Goal: Feedback & Contribution: Submit feedback/report problem

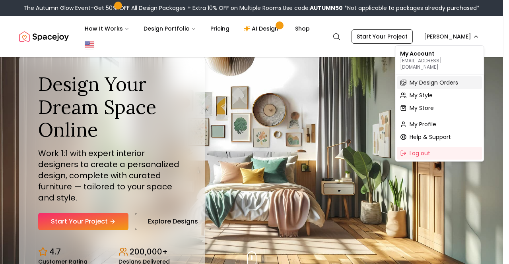
click at [425, 79] on span "My Design Orders" at bounding box center [434, 83] width 49 height 8
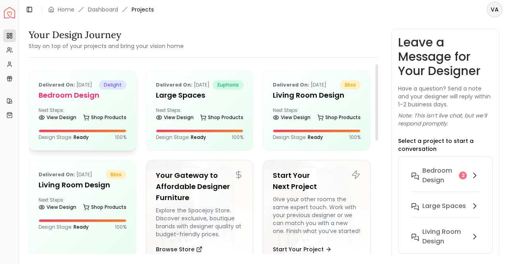
click at [84, 101] on h5 "Bedroom Design" at bounding box center [83, 95] width 88 height 11
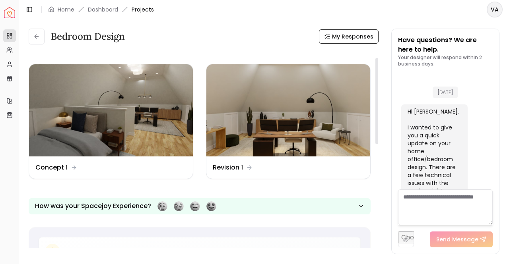
scroll to position [7846, 0]
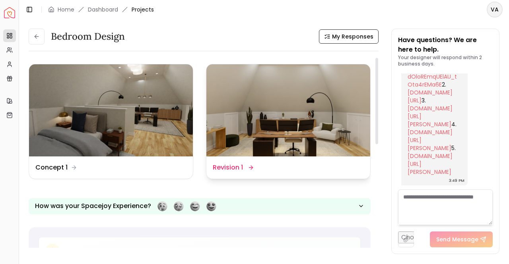
click at [340, 116] on img at bounding box center [288, 110] width 164 height 92
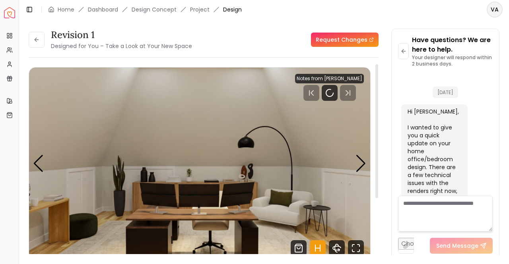
scroll to position [7840, 0]
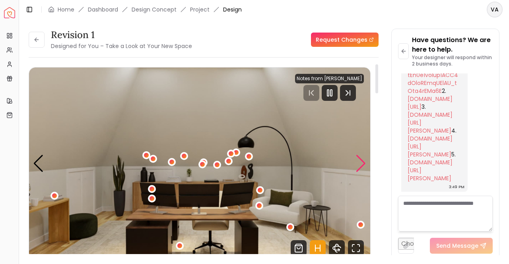
click at [361, 163] on div "Next slide" at bounding box center [360, 163] width 11 height 17
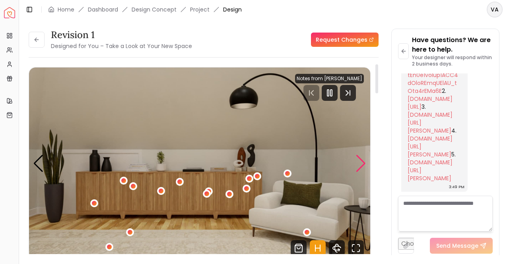
click at [361, 163] on div "Next slide" at bounding box center [360, 163] width 11 height 17
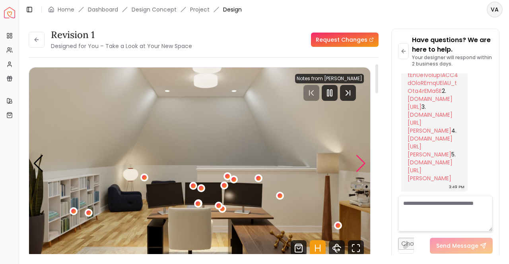
click at [361, 163] on div "Next slide" at bounding box center [360, 163] width 11 height 17
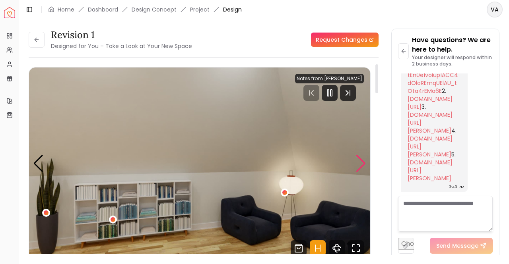
click at [361, 163] on div "Next slide" at bounding box center [360, 163] width 11 height 17
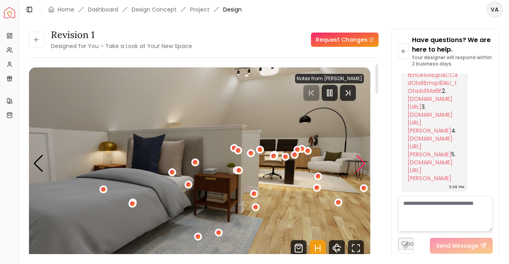
click at [361, 163] on div "Next slide" at bounding box center [360, 163] width 11 height 17
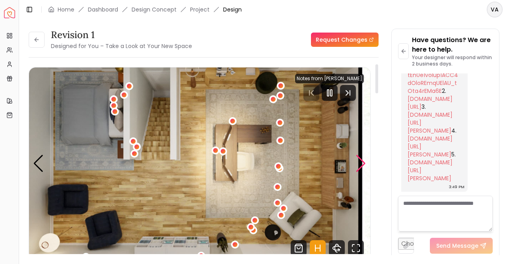
click at [361, 163] on div "Next slide" at bounding box center [360, 163] width 11 height 17
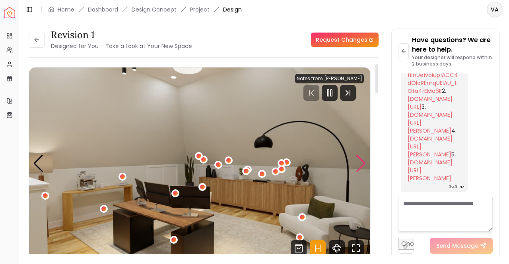
click at [361, 163] on div "Next slide" at bounding box center [360, 163] width 11 height 17
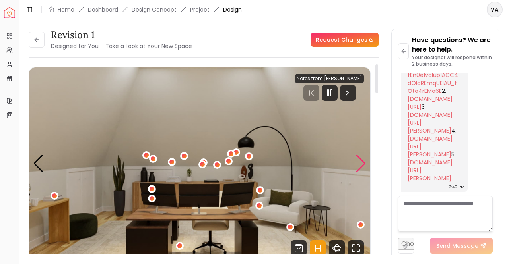
click at [361, 163] on div "Next slide" at bounding box center [360, 163] width 11 height 17
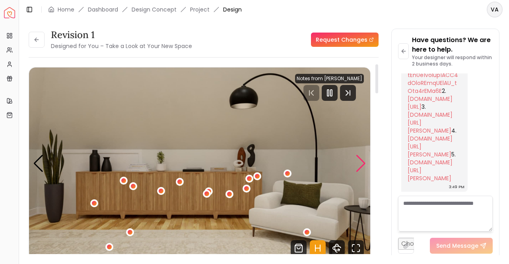
click at [361, 163] on div "Next slide" at bounding box center [360, 163] width 11 height 17
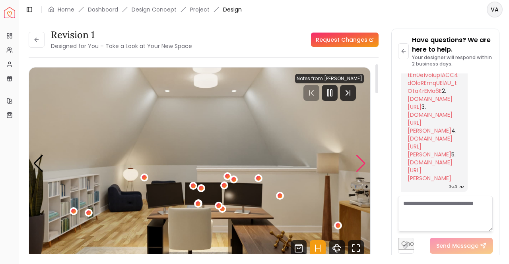
click at [361, 163] on div "Next slide" at bounding box center [360, 163] width 11 height 17
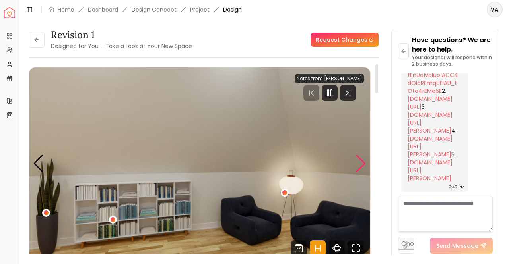
click at [361, 163] on div "Next slide" at bounding box center [360, 163] width 11 height 17
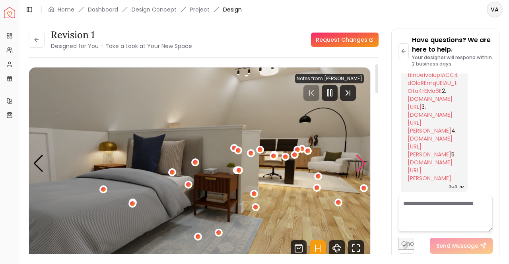
click at [361, 163] on div "Next slide" at bounding box center [360, 163] width 11 height 17
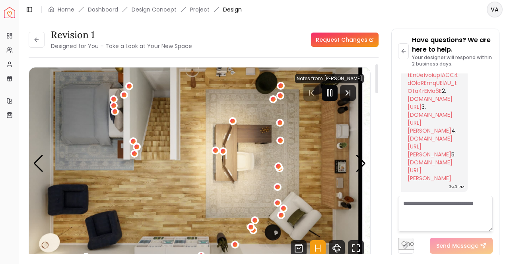
click at [327, 89] on icon "Pause" at bounding box center [330, 93] width 10 height 10
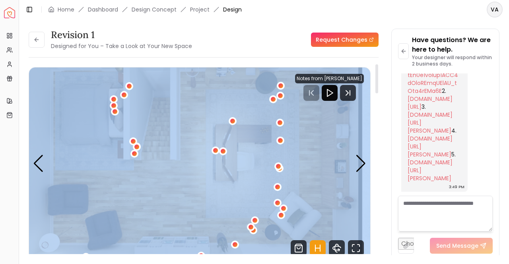
drag, startPoint x: 30, startPoint y: 64, endPoint x: 214, endPoint y: 127, distance: 194.7
click at [214, 127] on div "Hotspots On Density Show All 00:13 00:33 Notes from [PERSON_NAME] Pannellum Loa…" at bounding box center [200, 162] width 342 height 196
click at [214, 148] on div "6 / 7" at bounding box center [215, 151] width 6 height 6
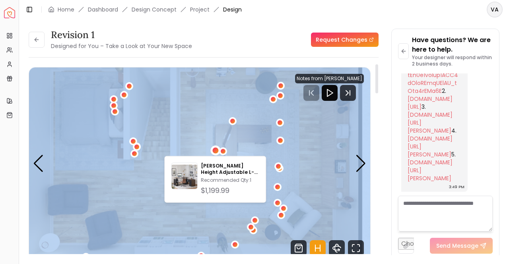
click at [196, 115] on img "6 / 7" at bounding box center [200, 164] width 342 height 192
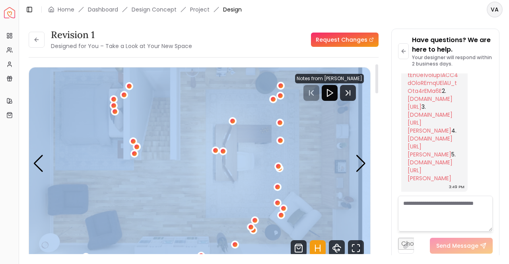
click at [196, 118] on img "6 / 7" at bounding box center [200, 164] width 342 height 192
click at [201, 91] on img "6 / 7" at bounding box center [200, 164] width 342 height 192
copy div "Carousel"
click at [198, 149] on img "6 / 7" at bounding box center [200, 164] width 342 height 192
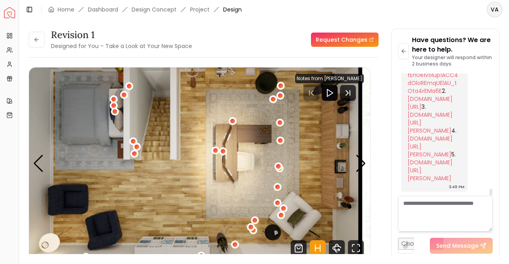
click at [453, 209] on textarea at bounding box center [445, 214] width 95 height 36
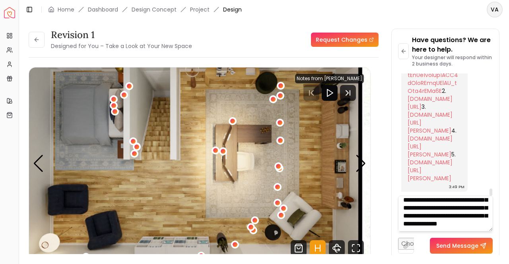
scroll to position [257, 0]
click at [447, 214] on textarea "**********" at bounding box center [445, 214] width 95 height 36
click at [449, 226] on textarea "**********" at bounding box center [445, 214] width 95 height 36
type textarea "**********"
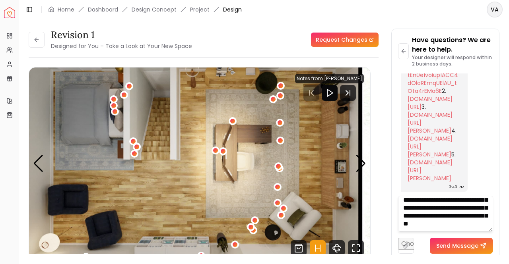
click at [406, 246] on input "file" at bounding box center [406, 246] width 16 height 16
type input "**********"
click at [479, 247] on button "Send Message" at bounding box center [484, 246] width 63 height 16
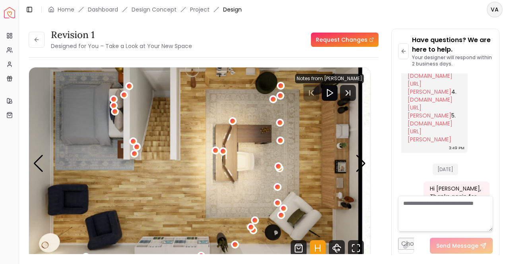
scroll to position [0, 0]
click at [457, 221] on textarea at bounding box center [445, 214] width 95 height 36
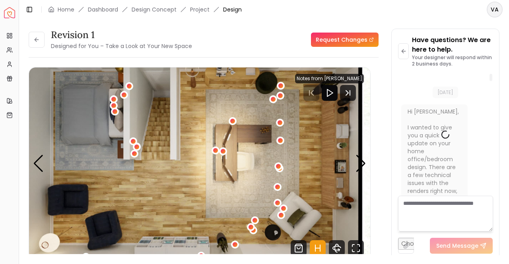
drag, startPoint x: 492, startPoint y: 185, endPoint x: 483, endPoint y: 62, distance: 123.2
click at [490, 74] on div at bounding box center [491, 77] width 3 height 7
click at [340, 39] on link "Request Changes" at bounding box center [345, 40] width 68 height 14
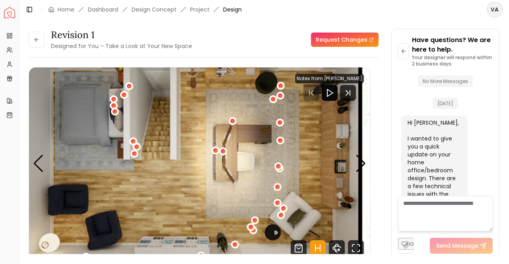
scroll to position [11, 0]
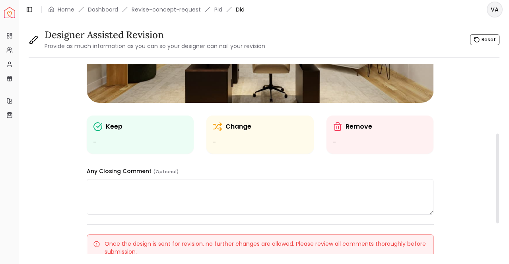
scroll to position [164, 0]
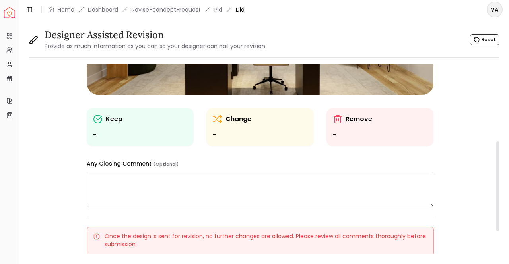
drag, startPoint x: 497, startPoint y: 74, endPoint x: 492, endPoint y: 152, distance: 77.3
click at [496, 152] on div at bounding box center [497, 187] width 3 height 90
click at [266, 196] on textarea at bounding box center [260, 190] width 347 height 36
type textarea "*"
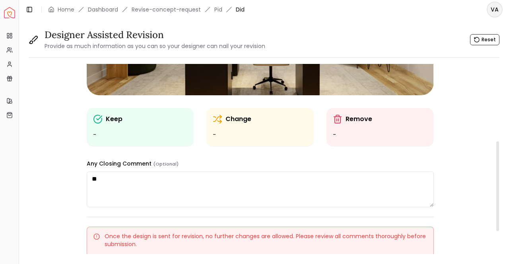
type textarea "*"
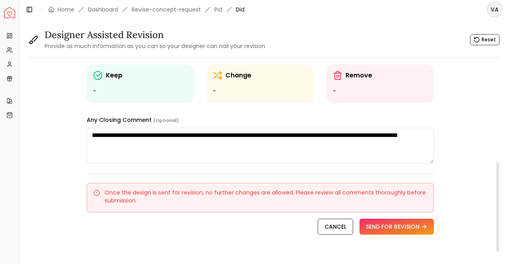
scroll to position [210, 0]
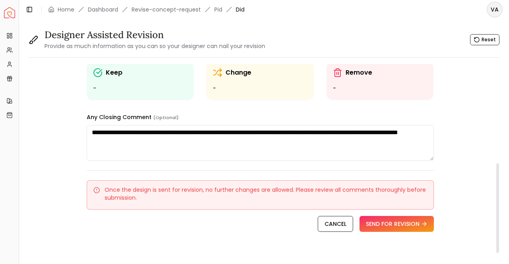
drag, startPoint x: 497, startPoint y: 153, endPoint x: 497, endPoint y: 175, distance: 21.9
click at [497, 175] on div at bounding box center [497, 208] width 3 height 90
click at [219, 142] on textarea "**********" at bounding box center [260, 143] width 347 height 36
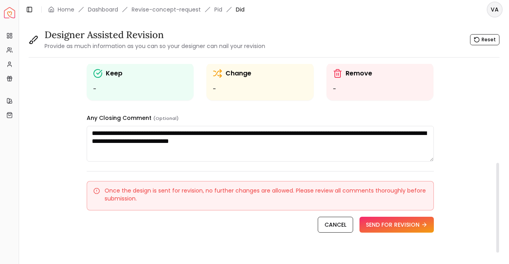
scroll to position [0, 0]
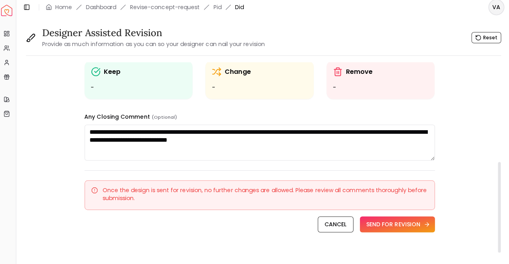
type textarea "**********"
click at [407, 222] on button "SEND FOR REVISION" at bounding box center [396, 225] width 74 height 16
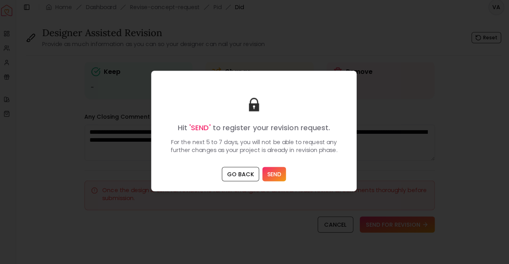
click at [280, 169] on button "SEND" at bounding box center [274, 175] width 23 height 14
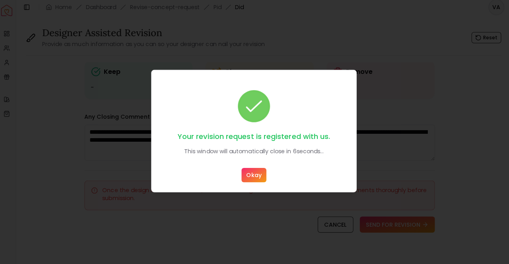
click at [257, 174] on button "Okay" at bounding box center [254, 176] width 25 height 14
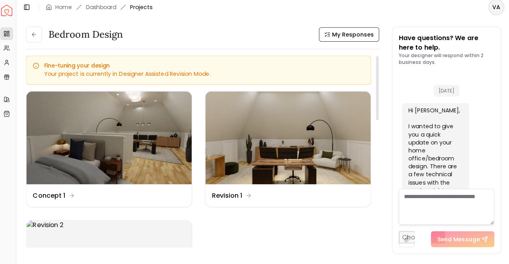
scroll to position [8401, 0]
